Goal: Check status: Check status

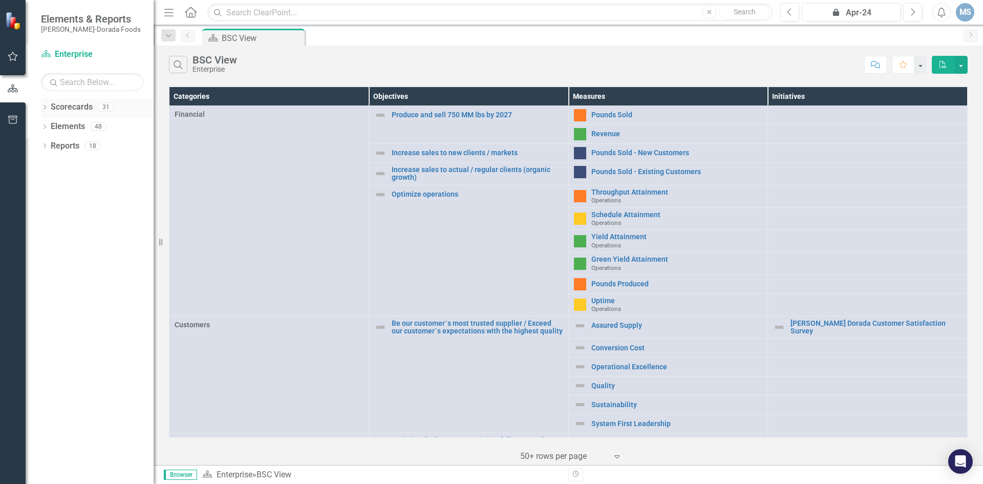
click at [48, 111] on icon "Dropdown" at bounding box center [44, 108] width 7 height 6
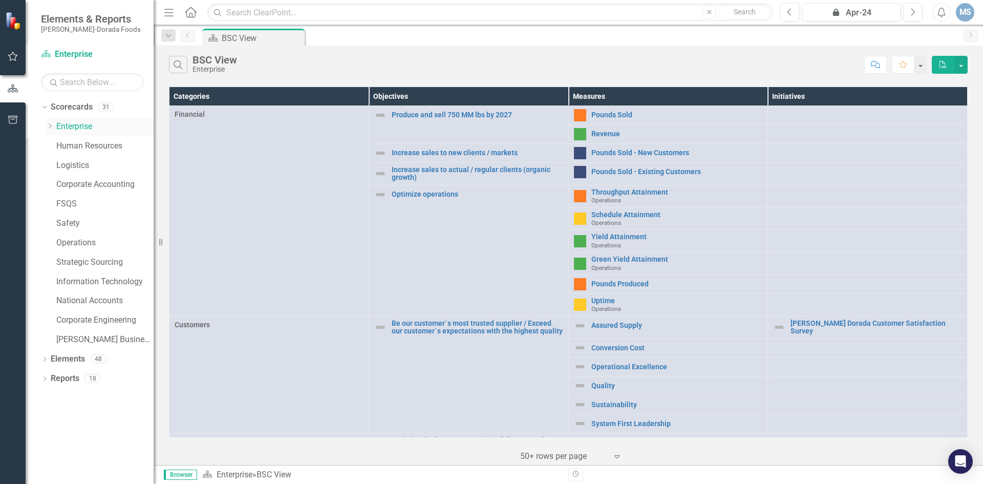
click at [49, 129] on div "Dropdown" at bounding box center [50, 126] width 8 height 9
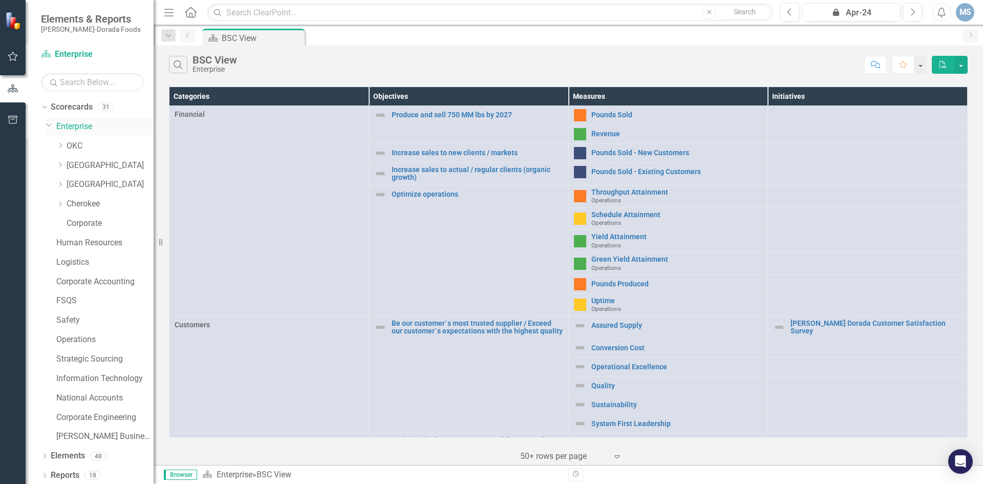
click at [48, 127] on icon "Dropdown" at bounding box center [49, 125] width 6 height 8
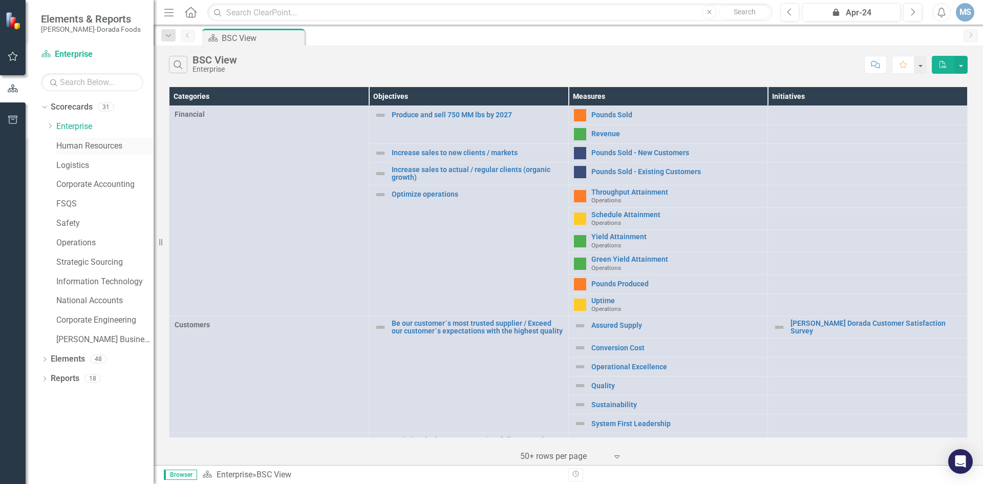
click at [62, 140] on link "Human Resources" at bounding box center [104, 146] width 97 height 12
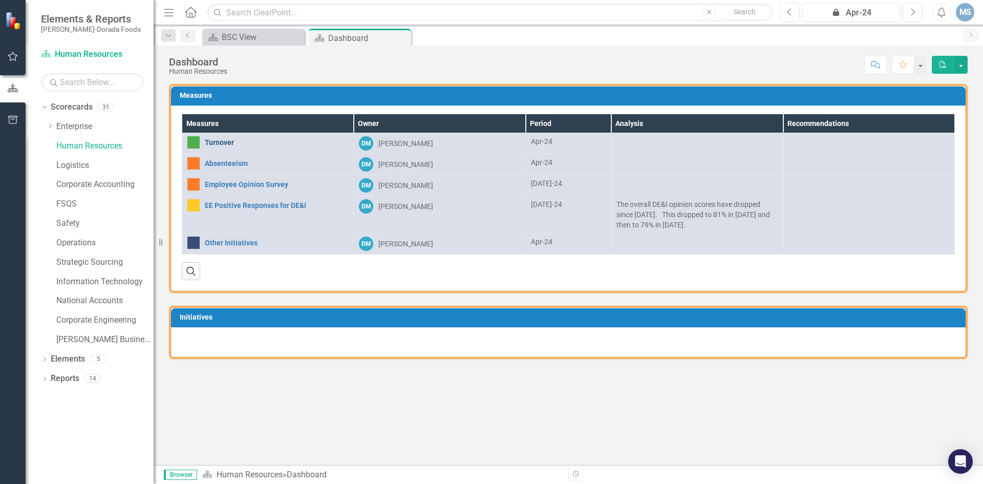
click at [223, 144] on link "Turnover" at bounding box center [276, 143] width 143 height 8
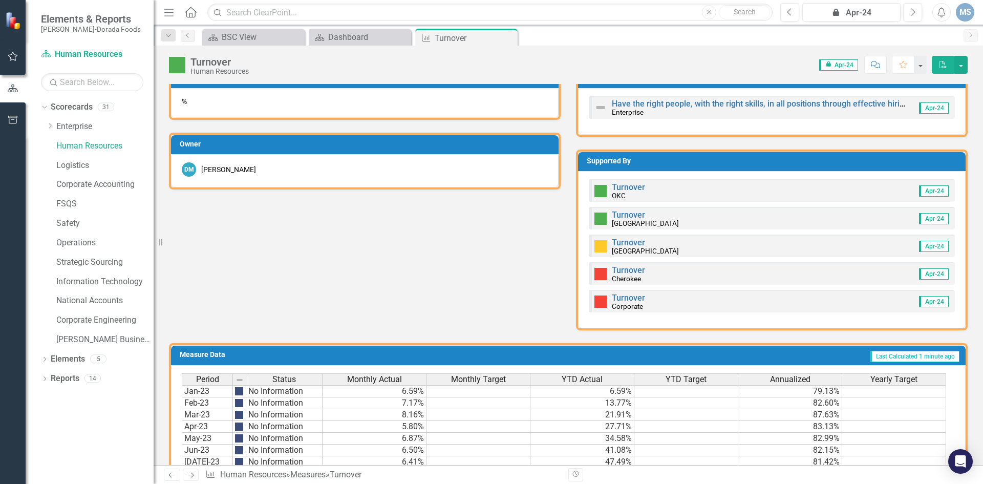
scroll to position [461, 0]
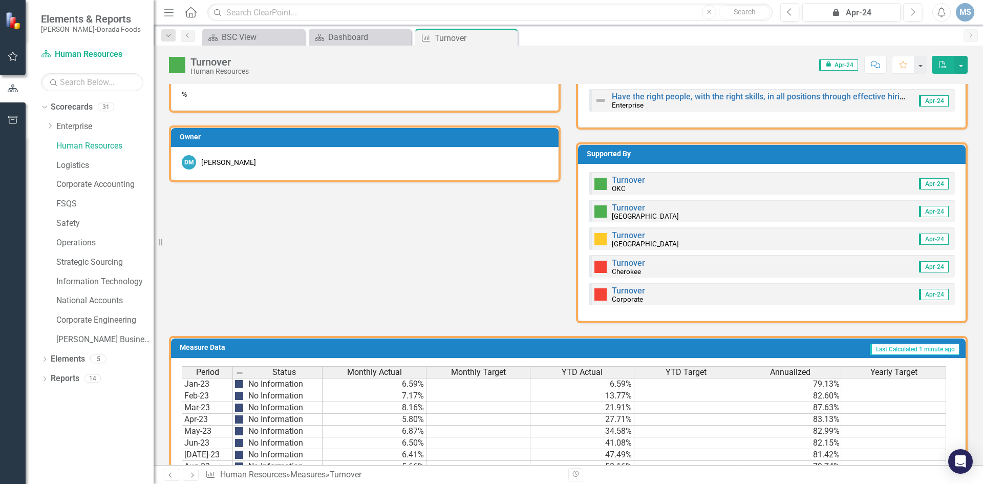
click at [636, 188] on div "Turnover OKC" at bounding box center [628, 184] width 33 height 16
click at [602, 185] on img at bounding box center [600, 184] width 12 height 12
click at [594, 183] on img at bounding box center [600, 184] width 12 height 12
click at [49, 124] on icon "Dropdown" at bounding box center [50, 126] width 8 height 6
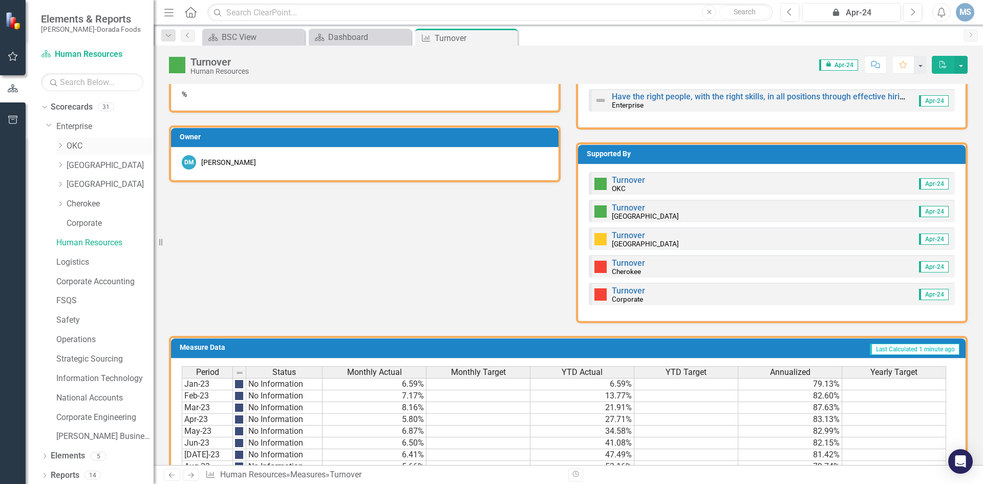
click at [73, 145] on link "OKC" at bounding box center [110, 146] width 87 height 12
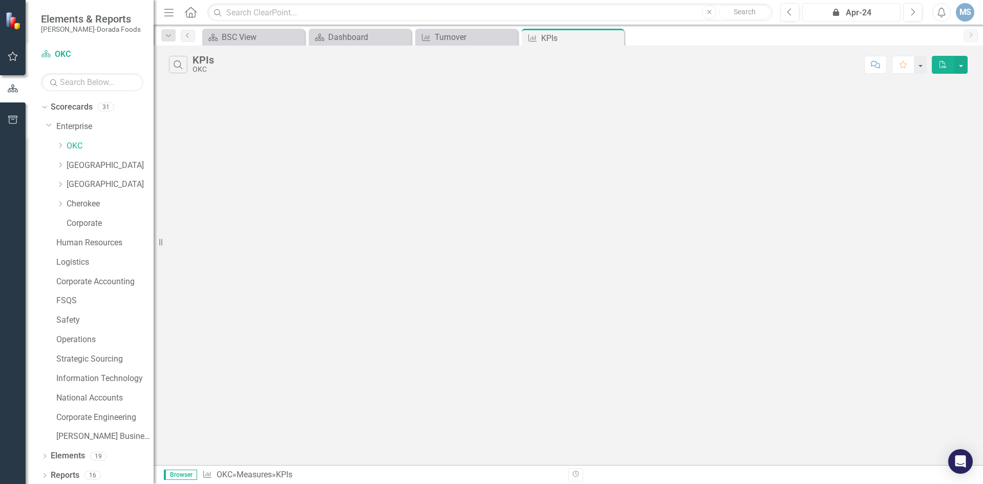
click at [842, 17] on div "icon.lock Apr-24" at bounding box center [851, 13] width 91 height 12
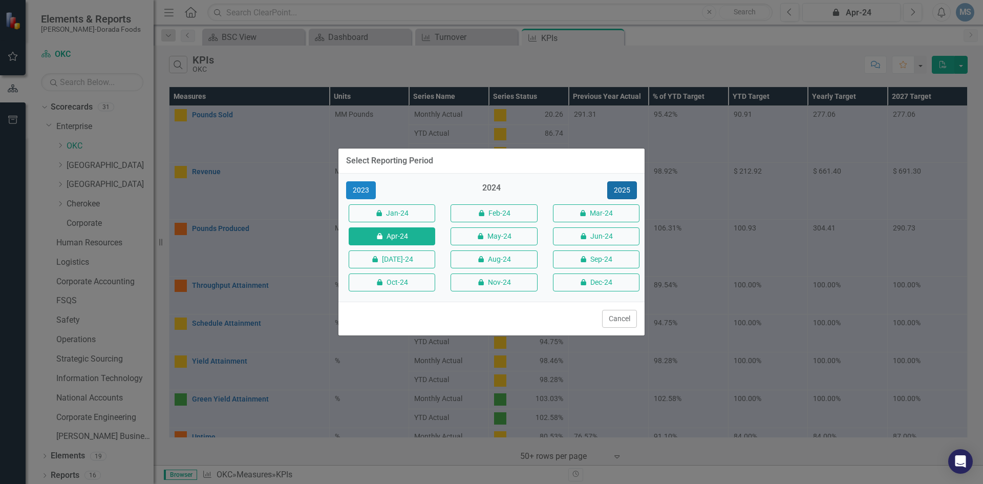
click at [615, 187] on button "2025" at bounding box center [622, 190] width 30 height 18
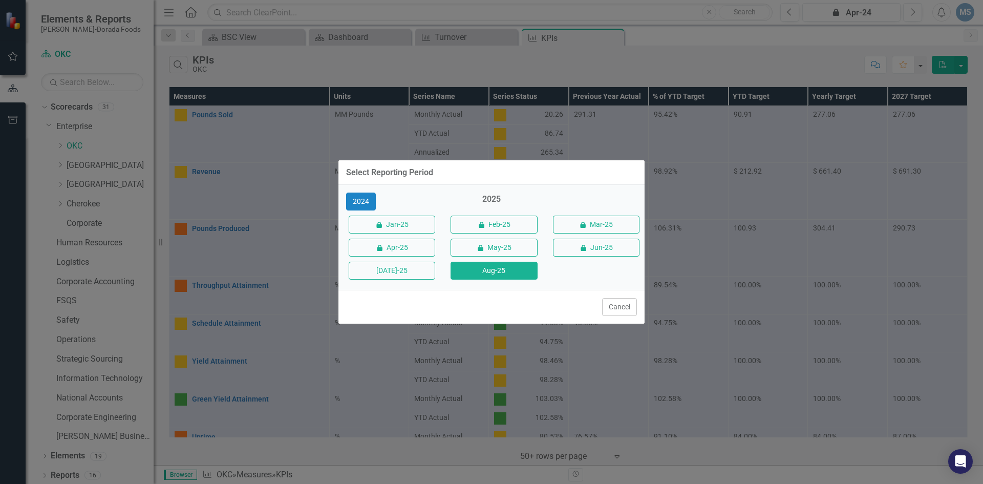
click at [491, 268] on button "Aug-25" at bounding box center [493, 271] width 87 height 18
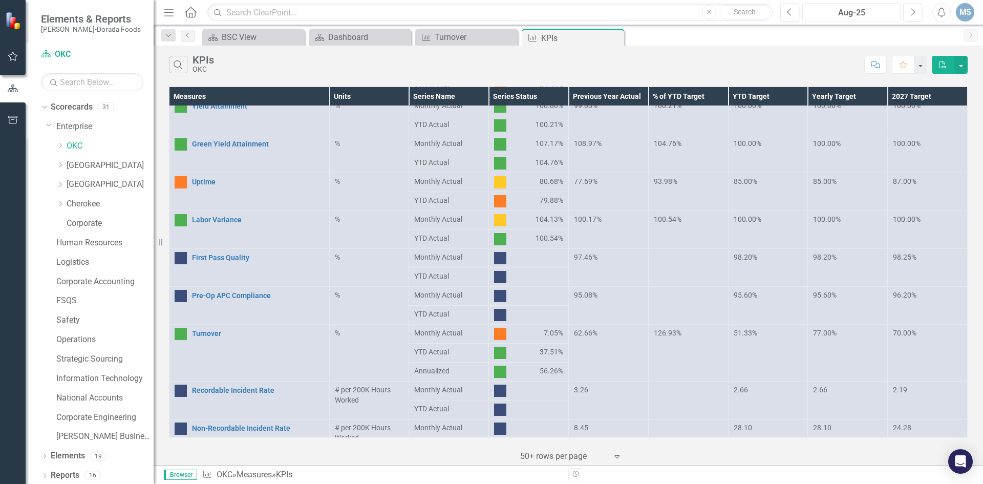
scroll to position [256, 0]
click at [203, 334] on link "Turnover" at bounding box center [258, 333] width 132 height 8
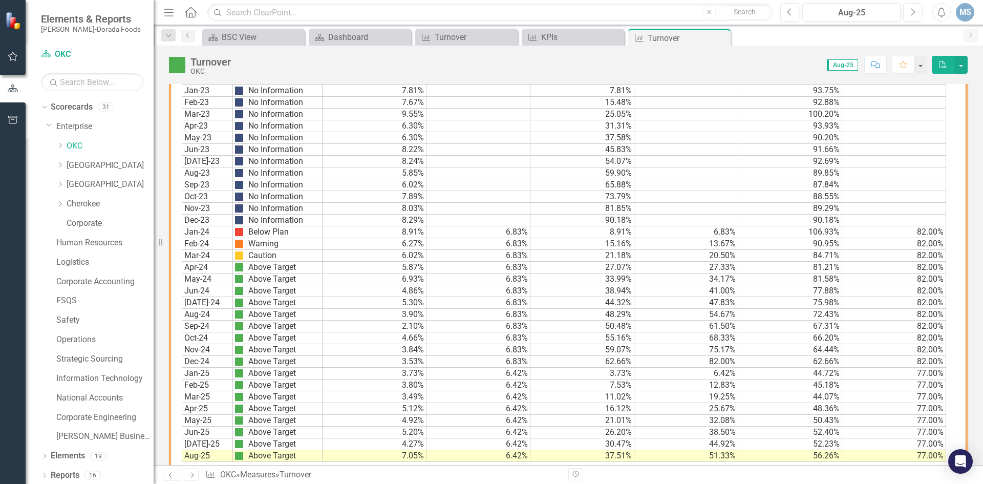
scroll to position [638, 0]
